Goal: Navigation & Orientation: Understand site structure

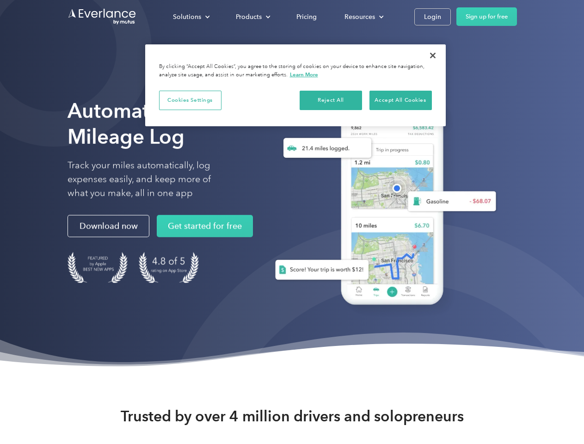
click at [191, 17] on div "Solutions" at bounding box center [187, 17] width 28 height 12
click at [252, 17] on div "Products" at bounding box center [249, 17] width 26 height 12
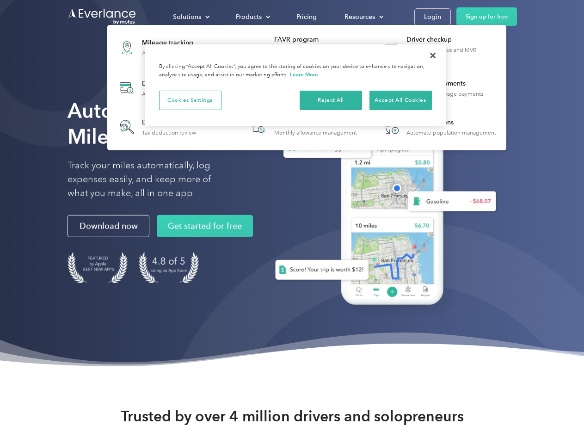
click at [363, 17] on div "Resources" at bounding box center [360, 17] width 31 height 12
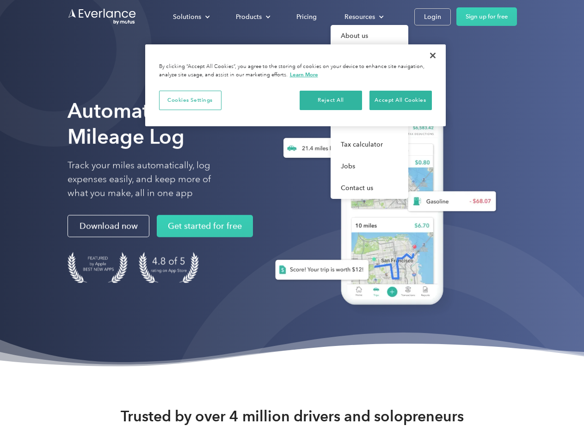
click at [190, 100] on button "Cookies Settings" at bounding box center [190, 100] width 62 height 19
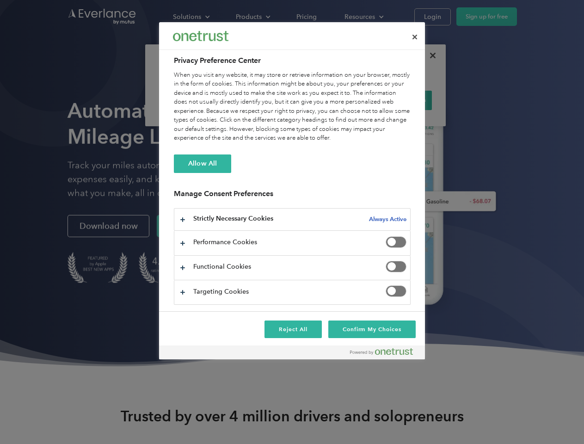
click at [331, 100] on div "When you visit any website, it may store or retrieve information on your browse…" at bounding box center [292, 107] width 237 height 72
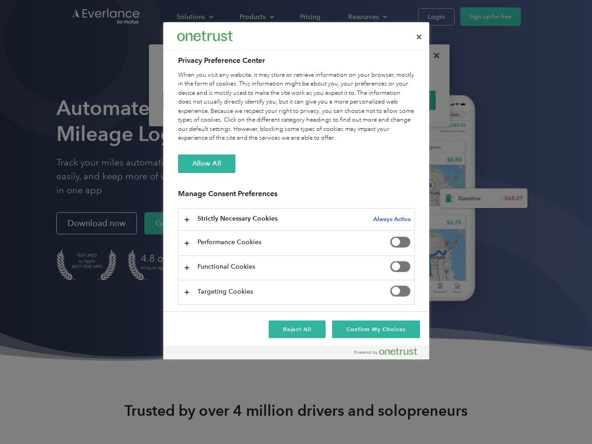
click at [401, 100] on div "When you visit any website, it may store or retrieve information on your browse…" at bounding box center [296, 107] width 237 height 72
click at [433, 56] on div at bounding box center [296, 222] width 592 height 444
